Goal: Navigation & Orientation: Understand site structure

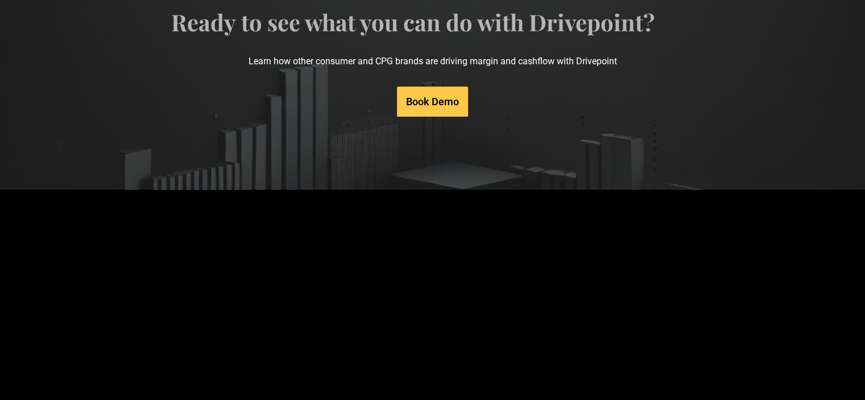
scroll to position [5795, 0]
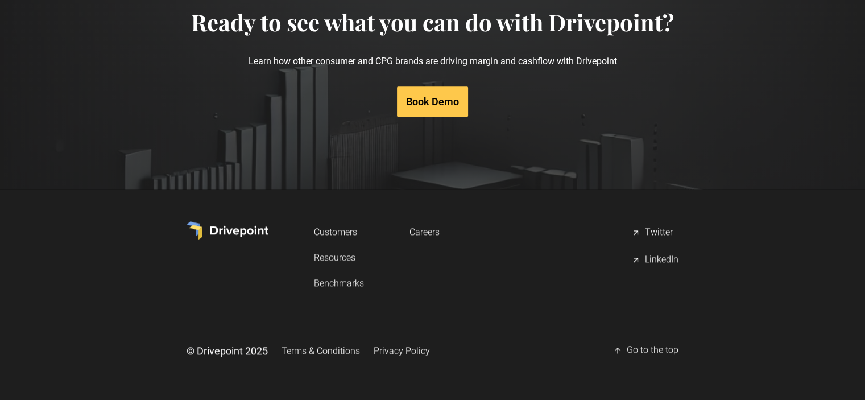
click at [321, 346] on link "Terms & Conditions" at bounding box center [321, 350] width 78 height 21
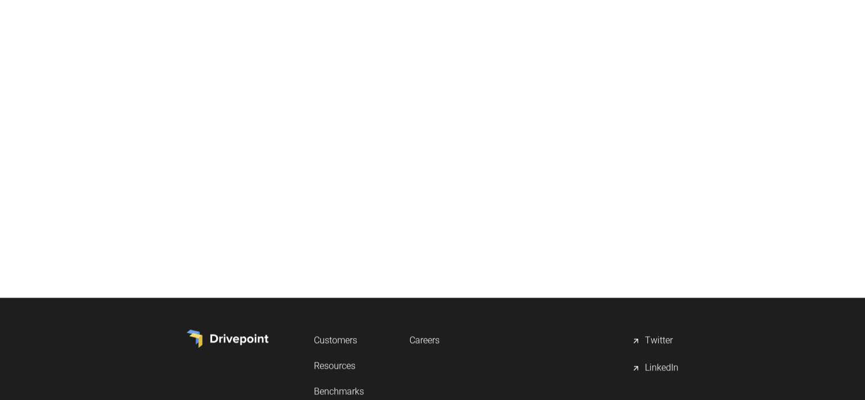
scroll to position [1646, 0]
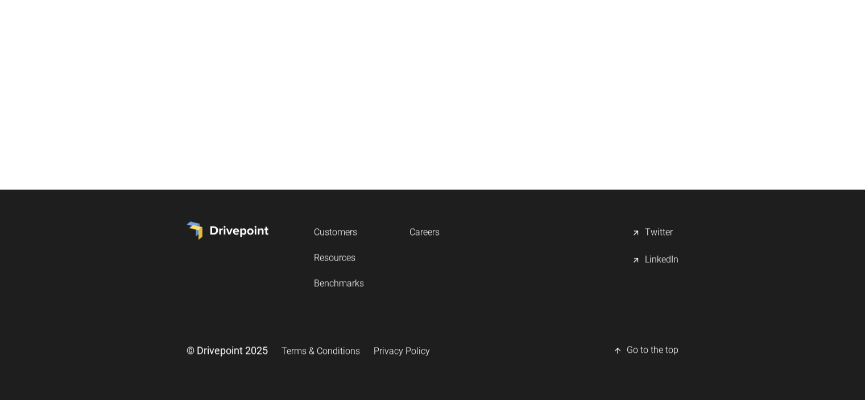
click at [392, 348] on link "Privacy Policy" at bounding box center [402, 350] width 56 height 21
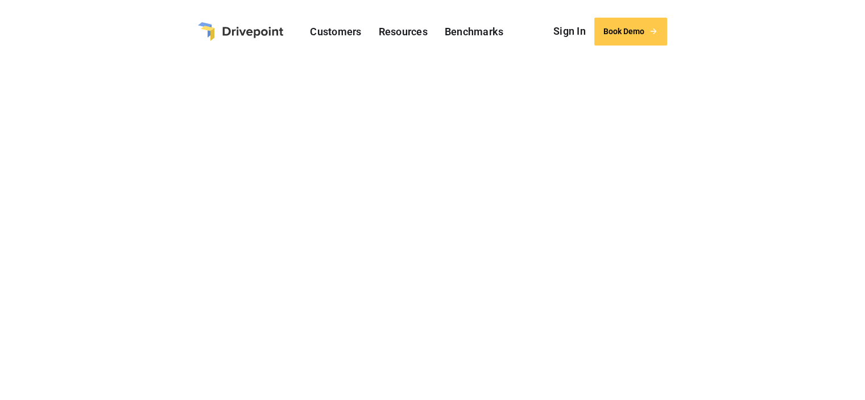
click at [245, 32] on img "home" at bounding box center [240, 31] width 85 height 19
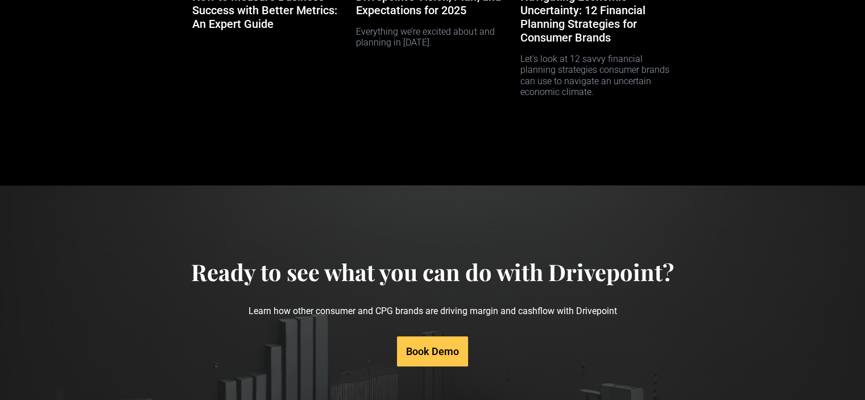
scroll to position [5687, 0]
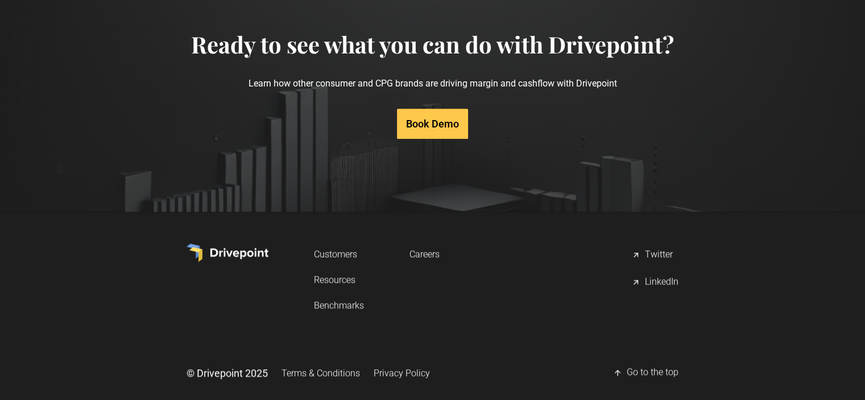
click at [647, 289] on div "LinkedIn" at bounding box center [662, 282] width 34 height 14
